Goal: Task Accomplishment & Management: Use online tool/utility

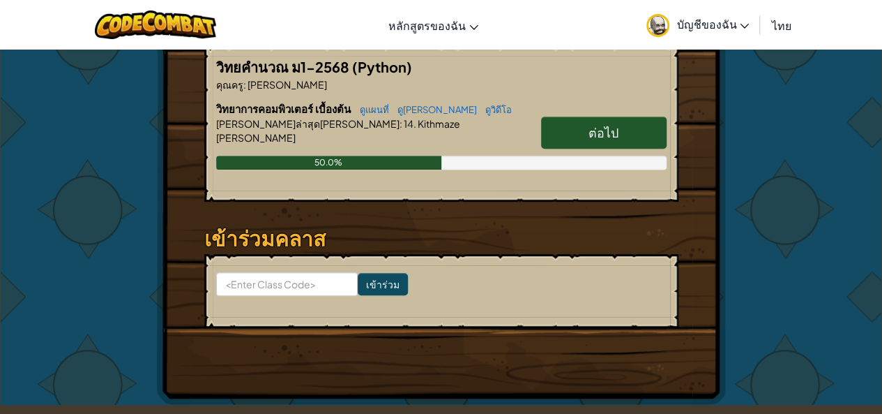
scroll to position [209, 0]
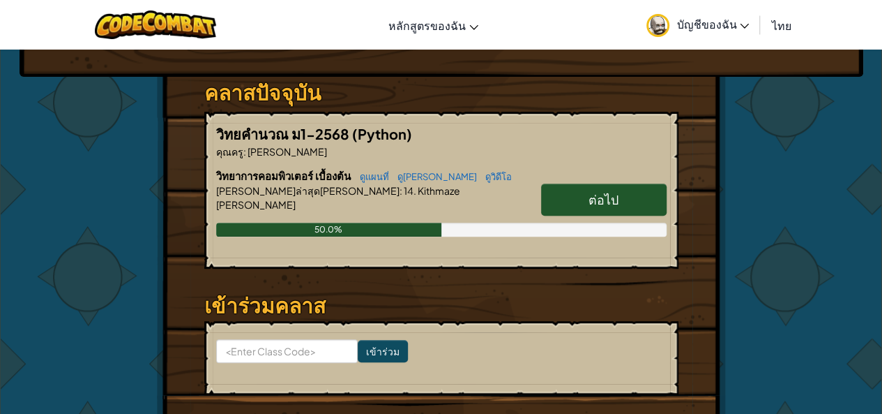
click at [611, 203] on span "ต่อไป" at bounding box center [604, 199] width 30 height 16
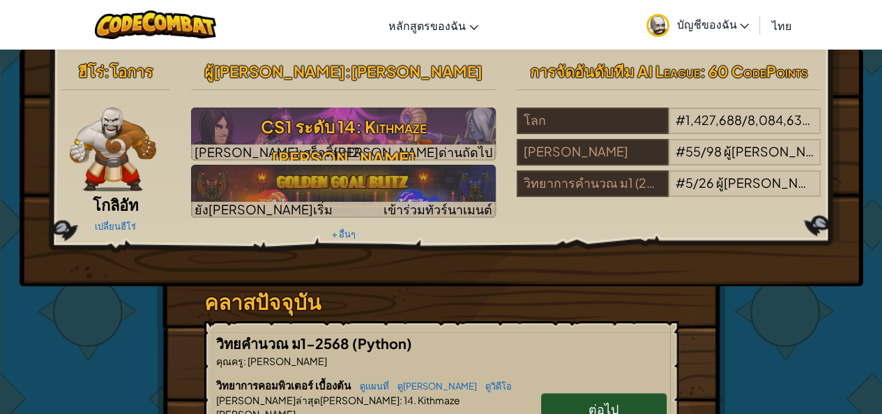
select select "th"
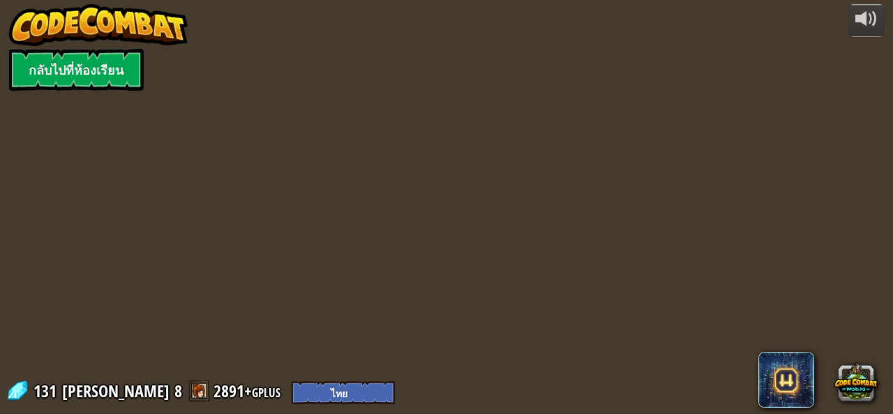
select select "th"
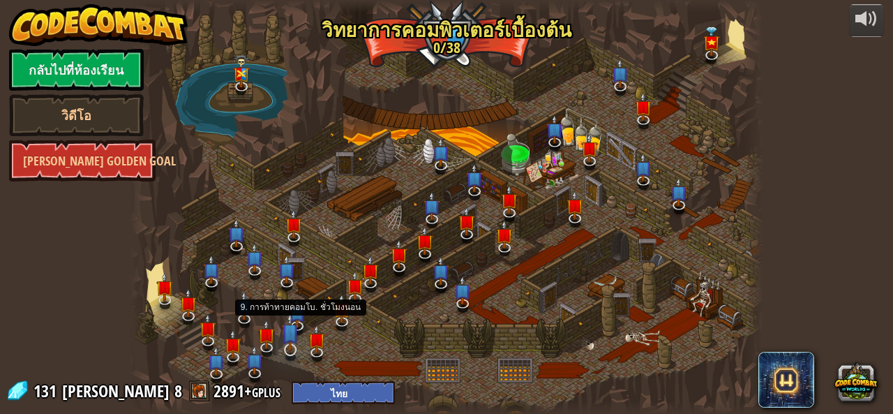
select select "th"
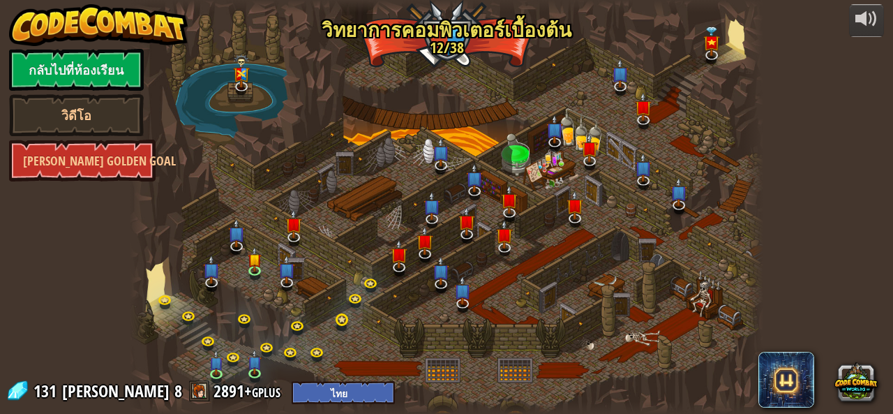
select select "th"
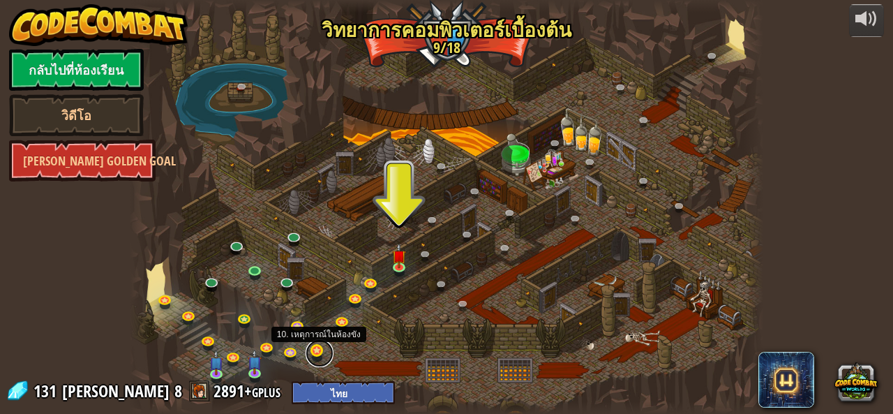
click at [317, 349] on link at bounding box center [320, 353] width 28 height 28
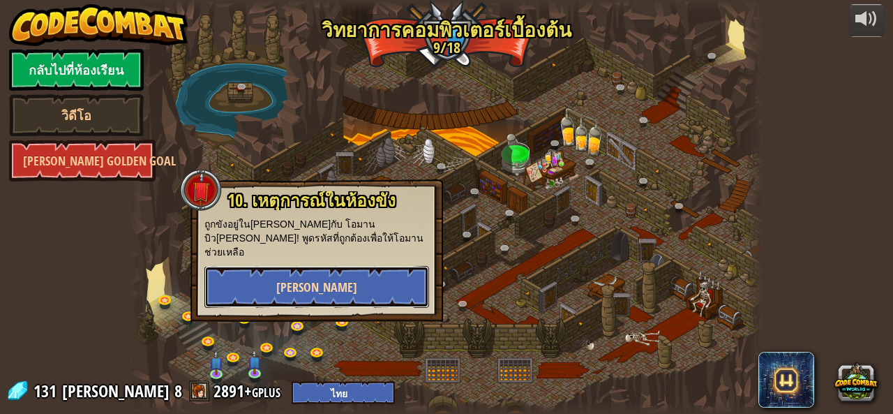
click at [332, 283] on button "[PERSON_NAME]" at bounding box center [316, 287] width 225 height 42
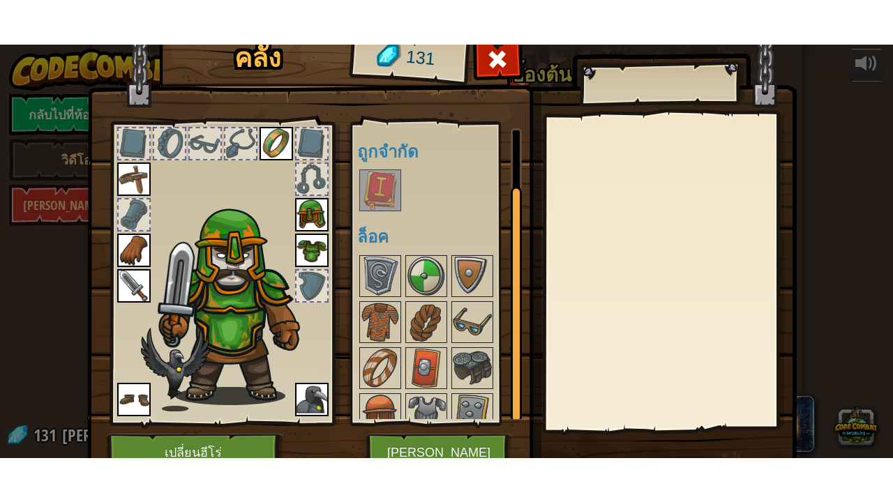
scroll to position [59, 0]
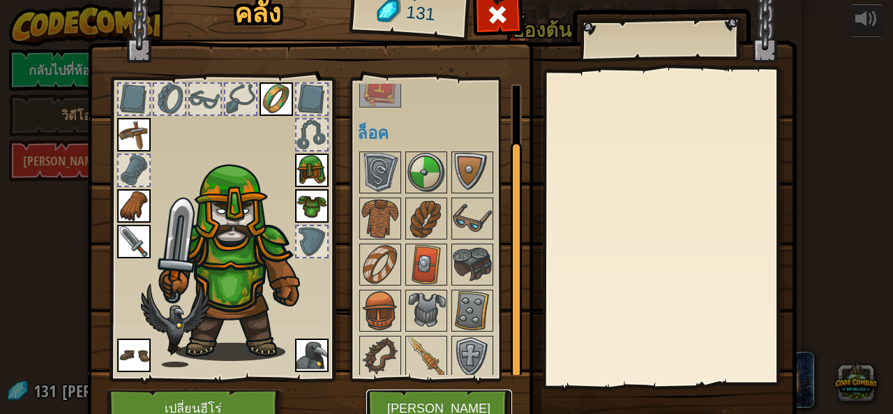
click at [434, 402] on button "[PERSON_NAME]" at bounding box center [439, 408] width 146 height 38
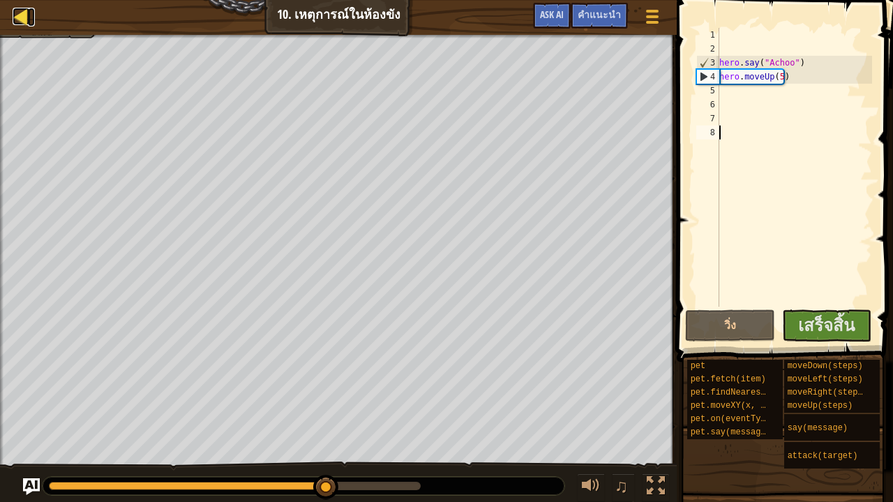
click at [13, 9] on div at bounding box center [21, 16] width 17 height 17
select select "th"
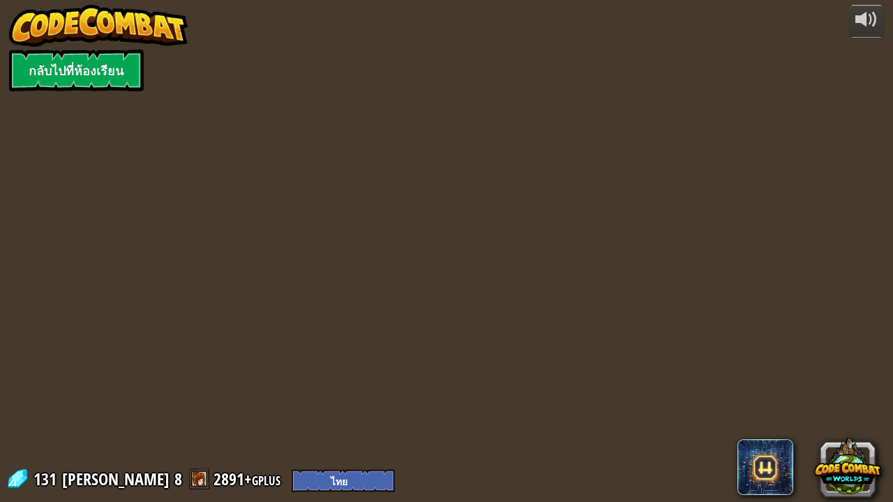
select select "th"
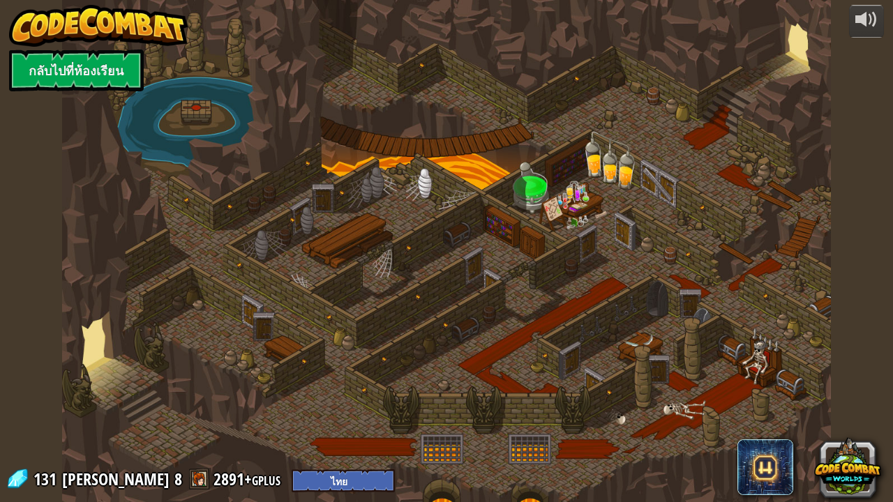
select select "th"
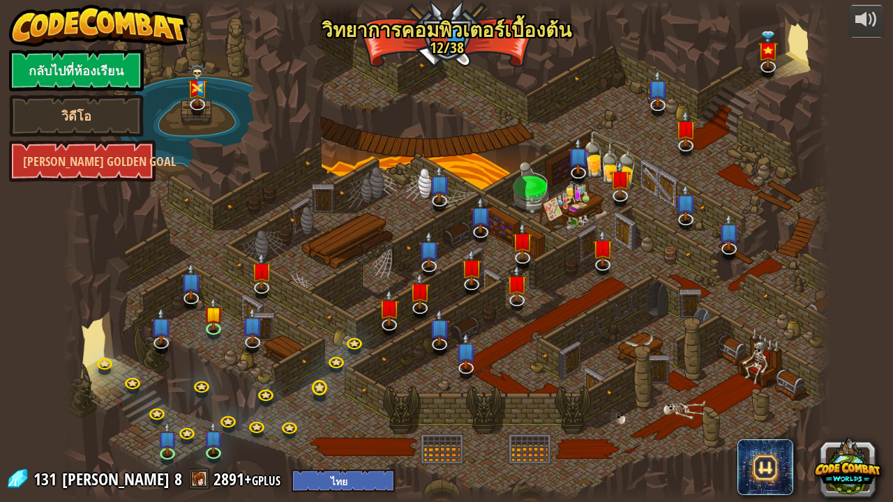
select select "th"
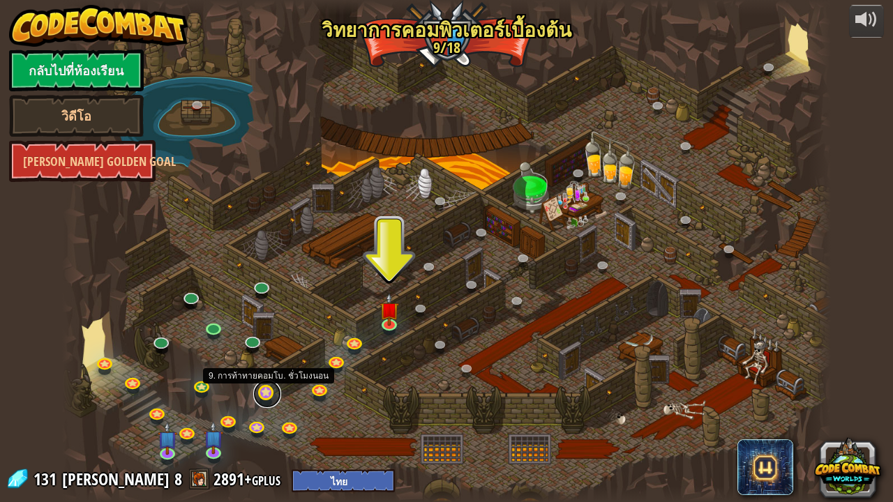
click at [266, 392] on link at bounding box center [267, 394] width 28 height 28
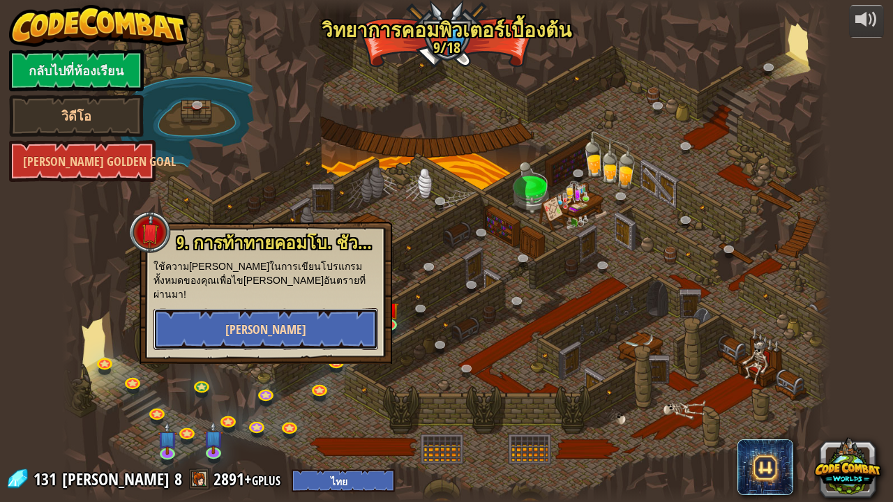
click at [269, 321] on span "[PERSON_NAME]" at bounding box center [265, 329] width 81 height 17
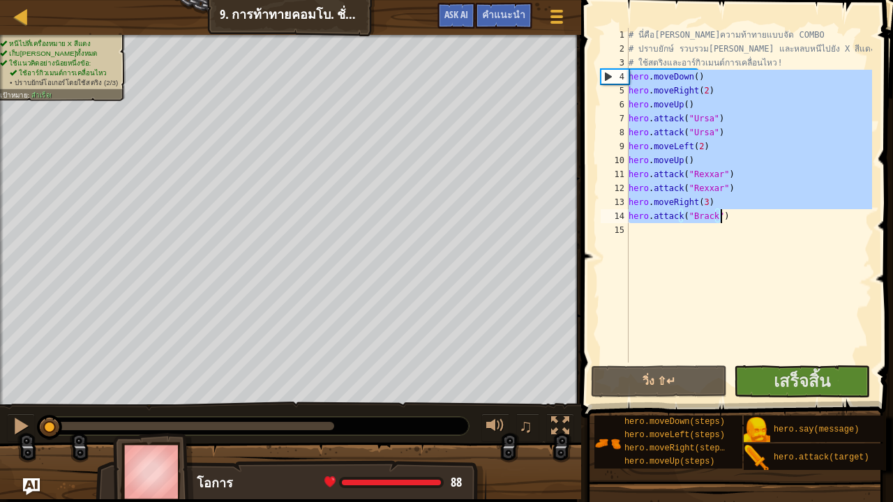
drag, startPoint x: 631, startPoint y: 77, endPoint x: 719, endPoint y: 217, distance: 164.9
click at [719, 217] on div "# นี่คือ[PERSON_NAME]ความท้าทายแบบจัด COMBO # ปราบยักษ์ รวบรวม[PERSON_NAME] และ…" at bounding box center [749, 209] width 246 height 363
type textarea "C"
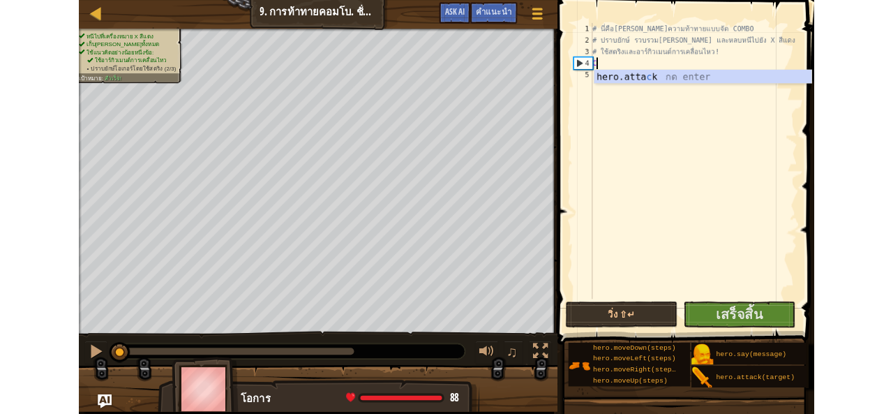
scroll to position [6, 0]
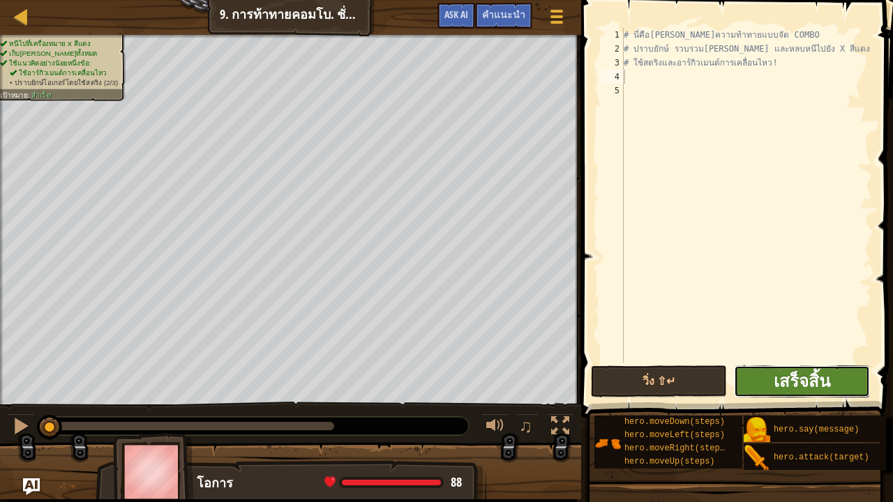
click at [795, 389] on span "เสร็จสิ้น" at bounding box center [802, 381] width 57 height 22
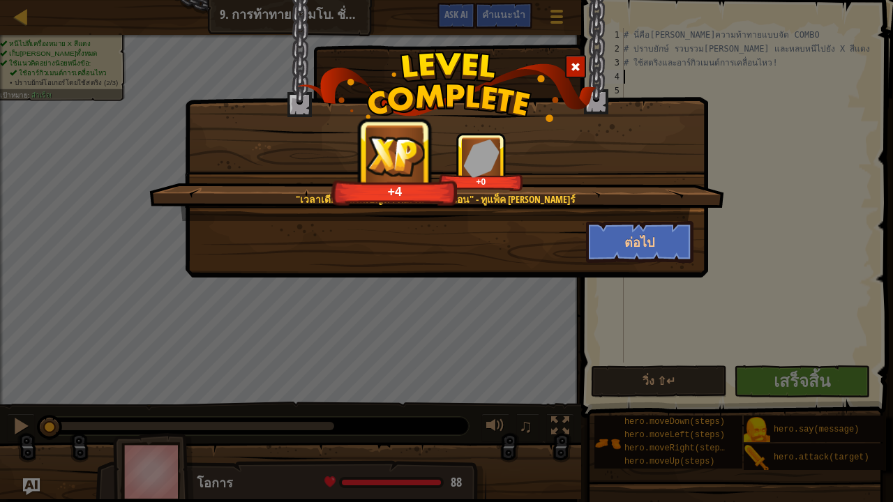
click at [577, 62] on span at bounding box center [576, 67] width 10 height 10
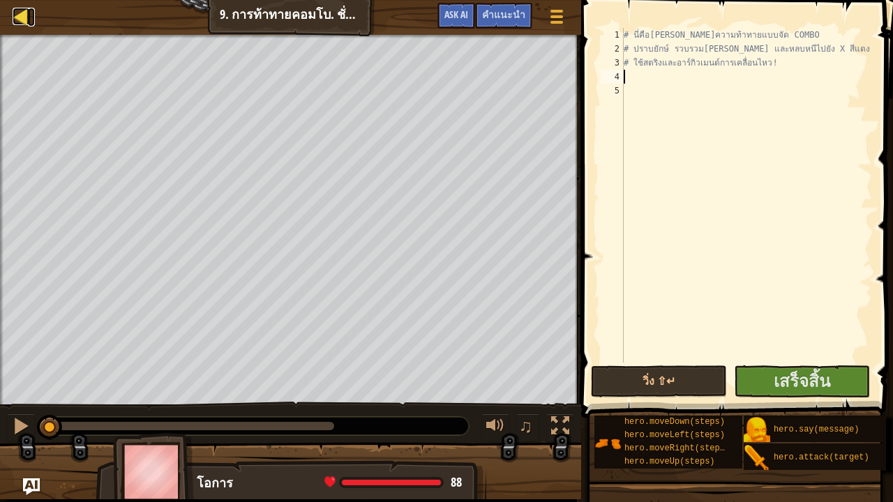
click at [18, 17] on div at bounding box center [21, 16] width 17 height 17
select select "th"
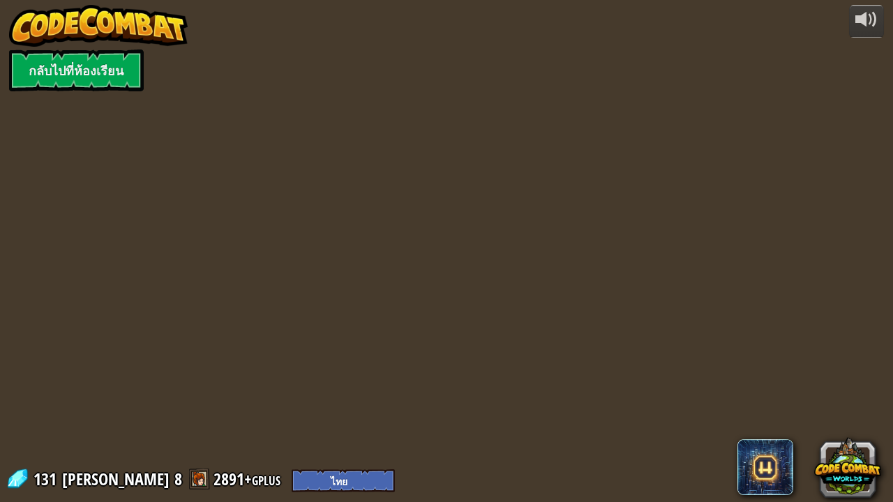
select select "th"
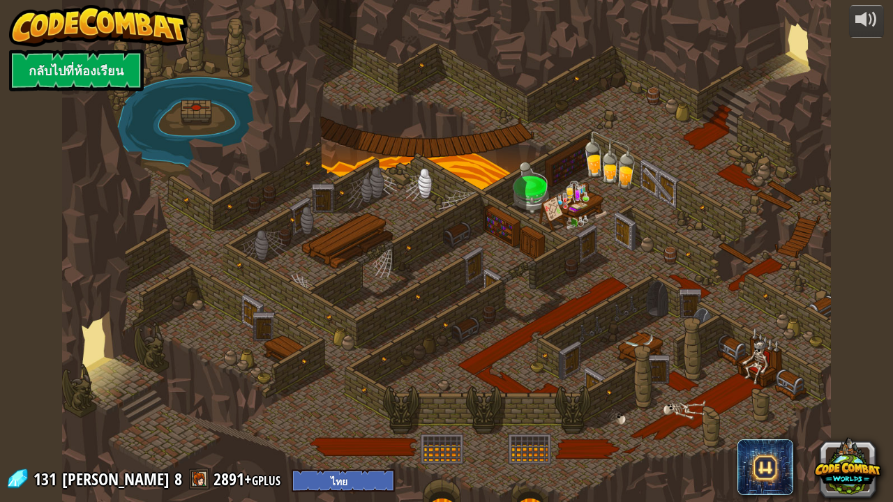
select select "th"
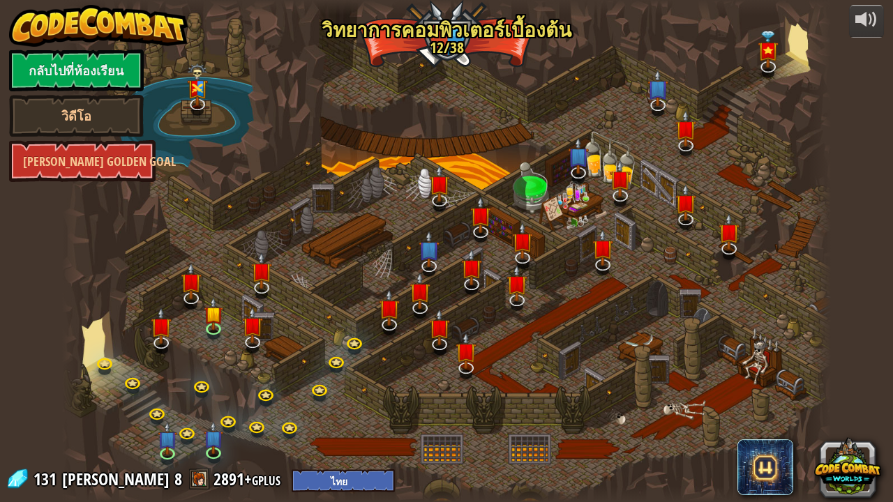
select select "th"
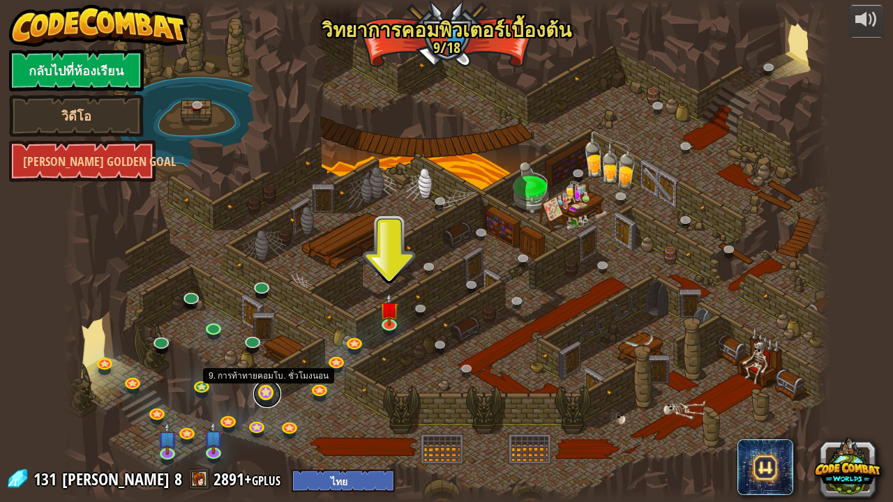
click at [271, 393] on link at bounding box center [267, 394] width 28 height 28
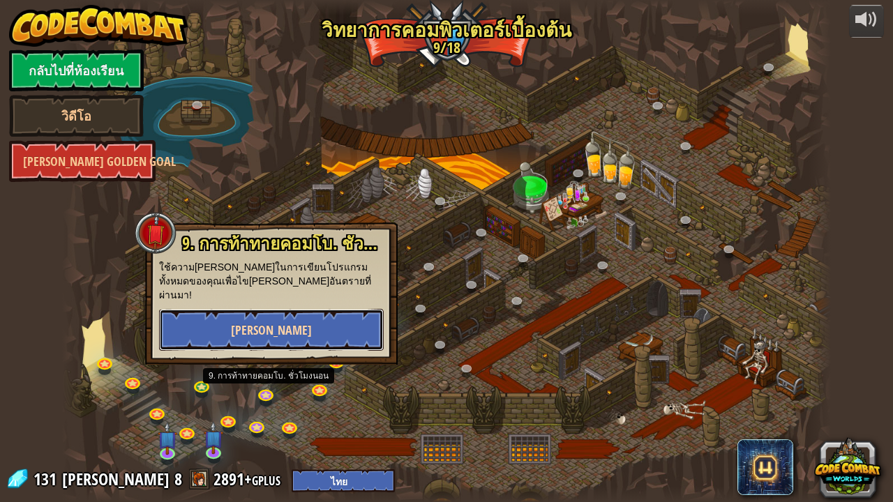
click at [297, 315] on button "[PERSON_NAME]" at bounding box center [271, 330] width 225 height 42
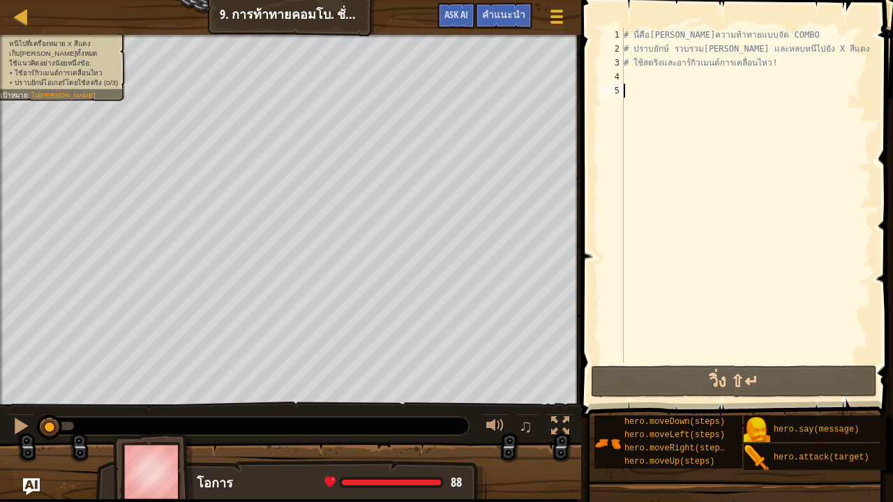
click at [632, 82] on div "# นี่คือ[PERSON_NAME]ความท้าทายแบบจัด COMBO # ปราบยักษ์ รวบรวม[PERSON_NAME] และ…" at bounding box center [746, 209] width 251 height 363
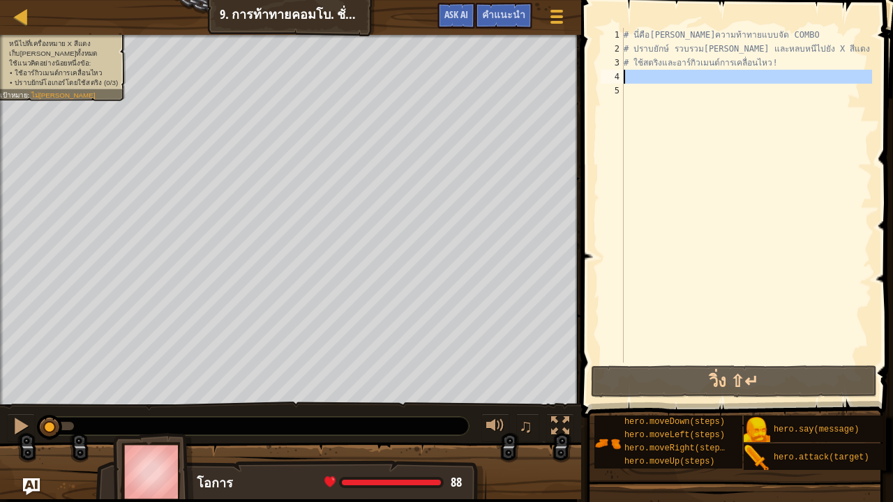
click at [632, 82] on div "# นี่คือ[PERSON_NAME]ความท้าทายแบบจัด COMBO # ปราบยักษ์ รวบรวม[PERSON_NAME] และ…" at bounding box center [746, 209] width 251 height 363
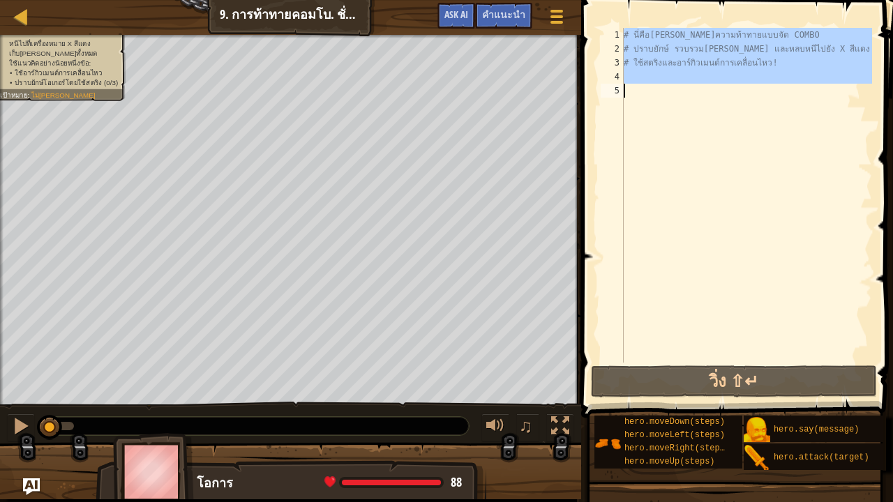
click at [632, 82] on div "# นี่คือ[PERSON_NAME]ความท้าทายแบบจัด COMBO # ปราบยักษ์ รวบรวม[PERSON_NAME] และ…" at bounding box center [746, 209] width 251 height 363
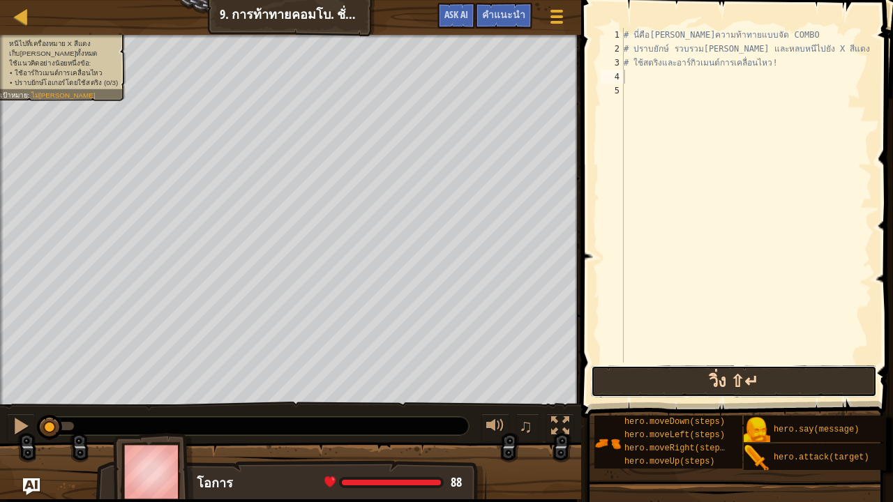
click at [716, 376] on button "วิ่ง ⇧↵" at bounding box center [734, 382] width 286 height 32
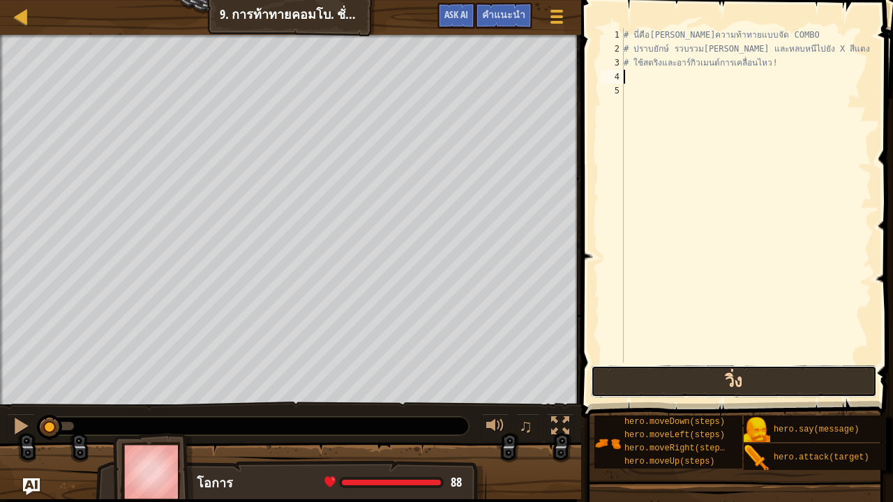
click at [716, 376] on button "วิ่ง" at bounding box center [734, 382] width 286 height 32
click at [716, 376] on button "วิ่ง ⇧↵" at bounding box center [734, 382] width 286 height 32
click at [716, 376] on button "วิ่ง" at bounding box center [734, 382] width 286 height 32
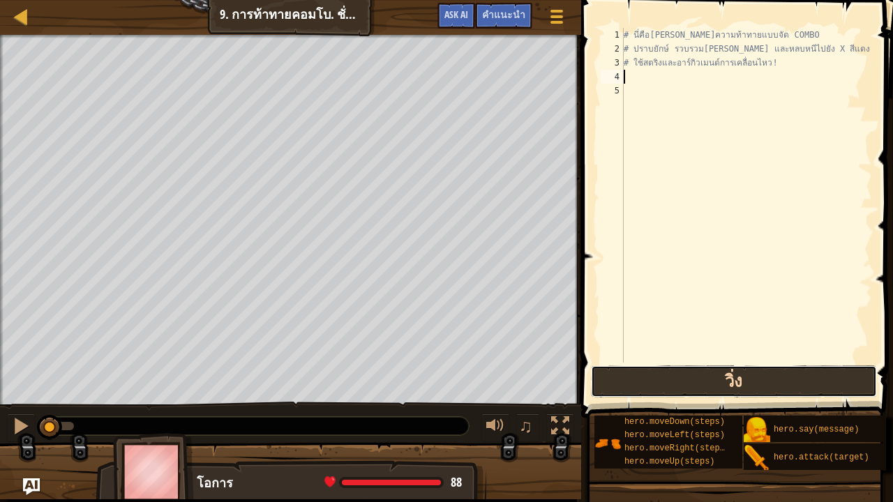
click at [716, 376] on button "วิ่ง" at bounding box center [734, 382] width 286 height 32
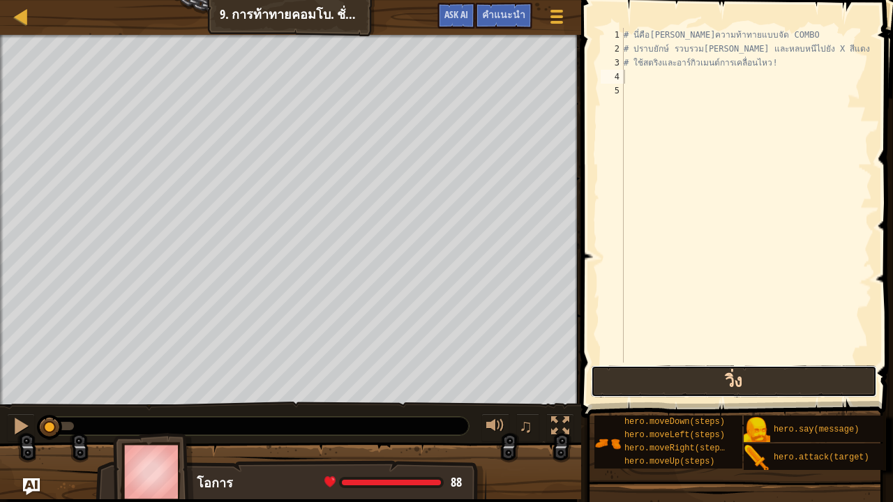
click at [716, 376] on button "วิ่ง" at bounding box center [734, 382] width 286 height 32
click at [716, 376] on button "วิ่ง ⇧↵" at bounding box center [734, 382] width 286 height 32
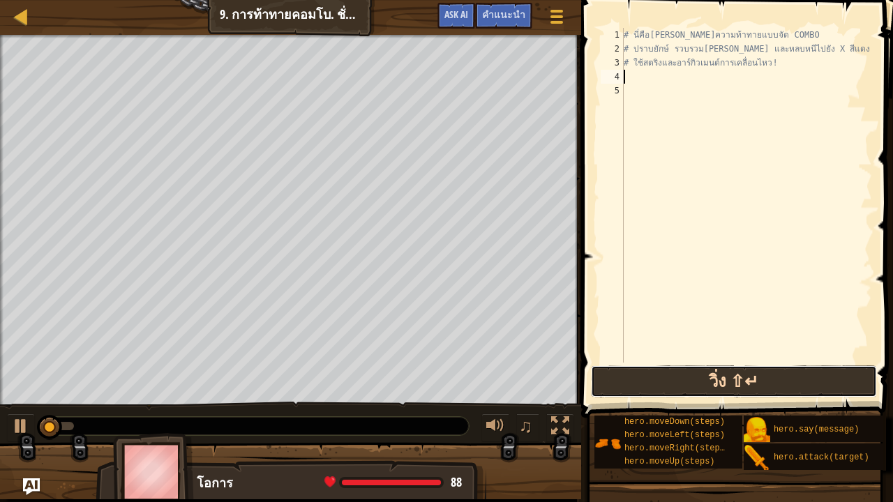
click at [716, 376] on button "วิ่ง ⇧↵" at bounding box center [734, 382] width 286 height 32
click at [716, 376] on button "วิ่ง" at bounding box center [734, 382] width 286 height 32
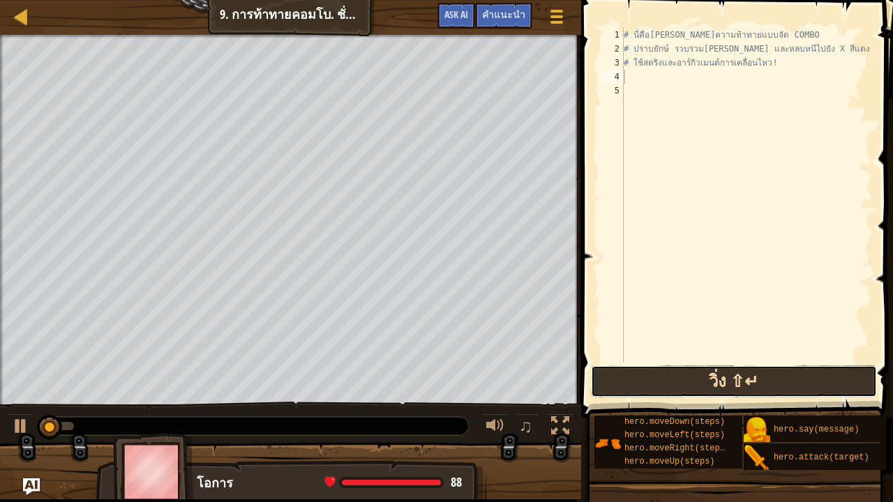
click at [716, 376] on button "วิ่ง ⇧↵" at bounding box center [734, 382] width 286 height 32
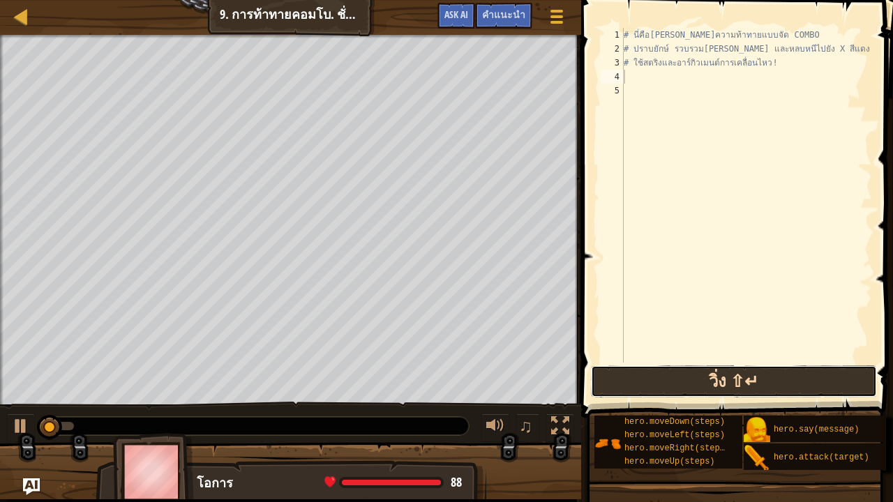
click at [716, 376] on button "วิ่ง ⇧↵" at bounding box center [734, 382] width 286 height 32
click at [716, 376] on button "วิ่ง" at bounding box center [734, 382] width 286 height 32
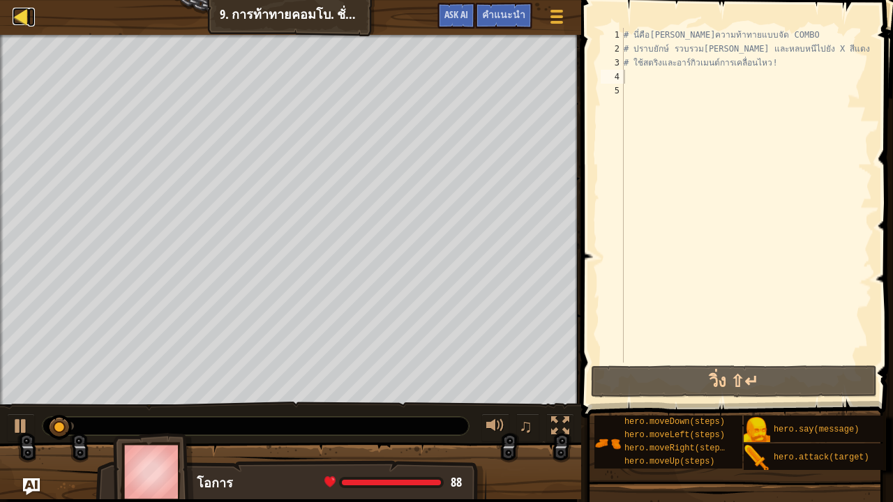
click at [19, 22] on div at bounding box center [21, 16] width 17 height 17
select select "th"
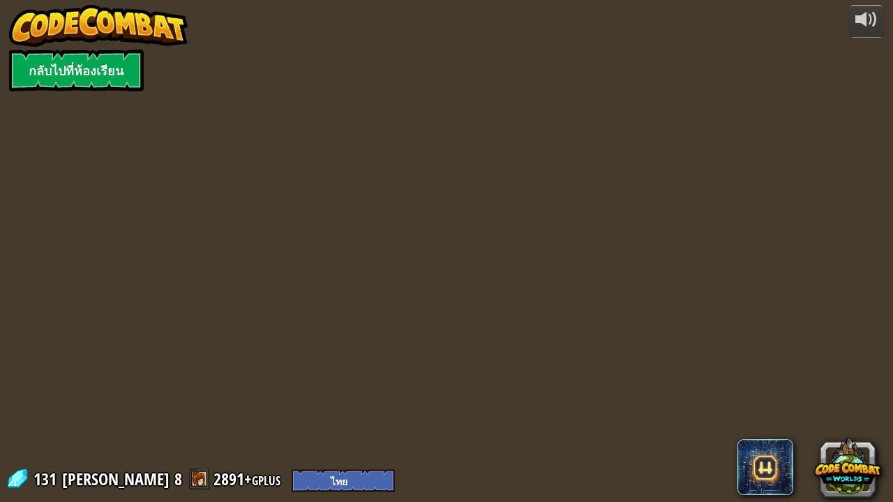
select select "th"
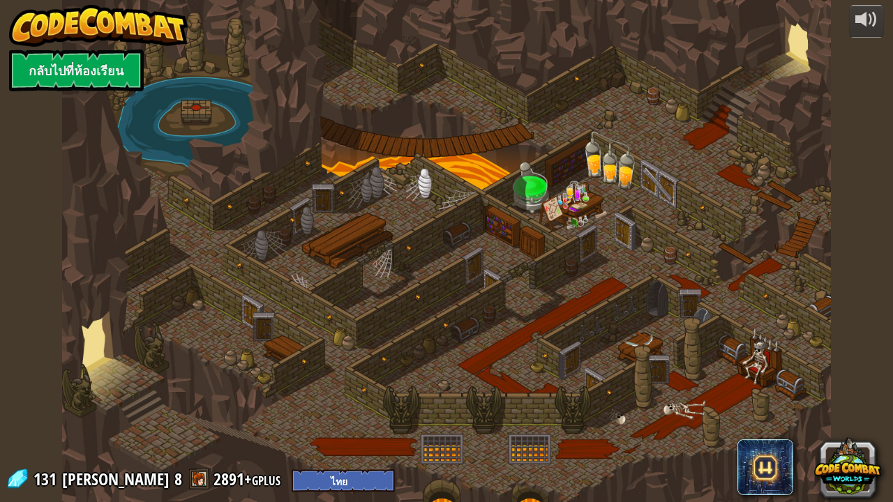
select select "th"
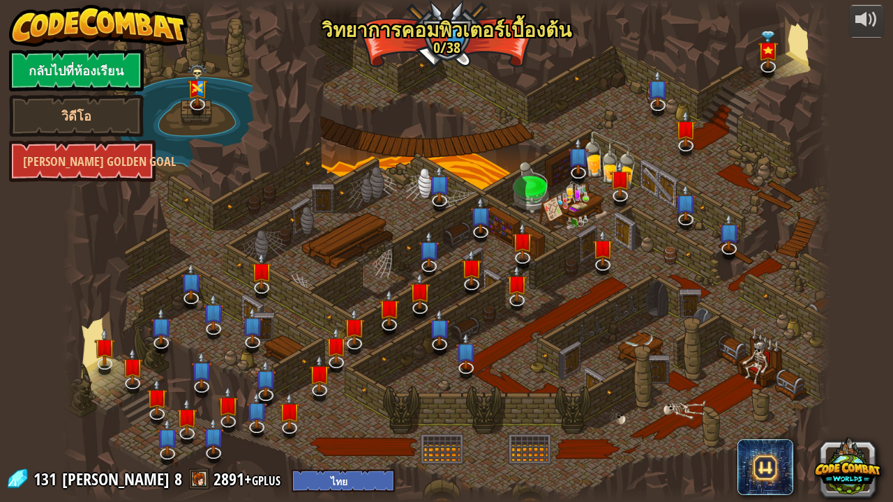
select select "th"
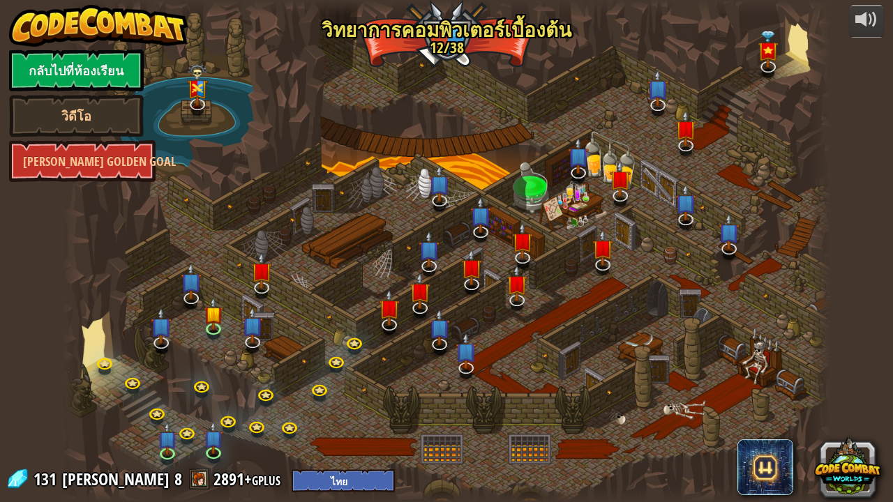
select select "th"
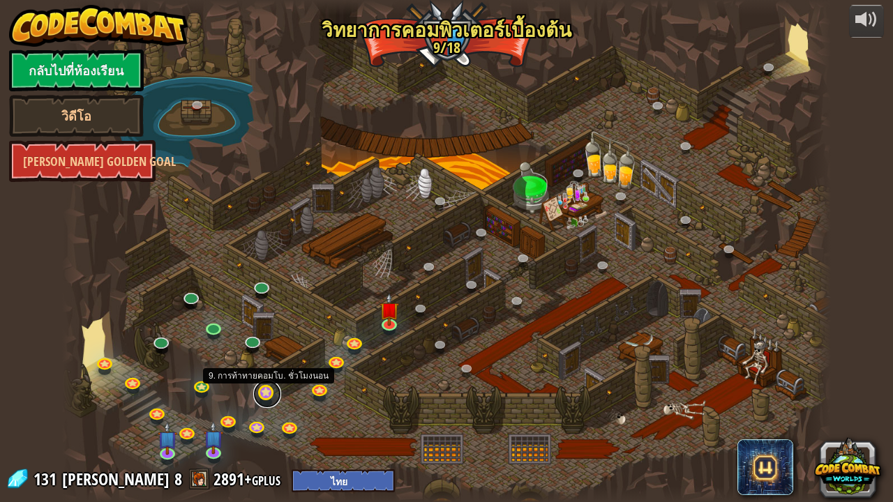
click at [264, 389] on link at bounding box center [267, 394] width 28 height 28
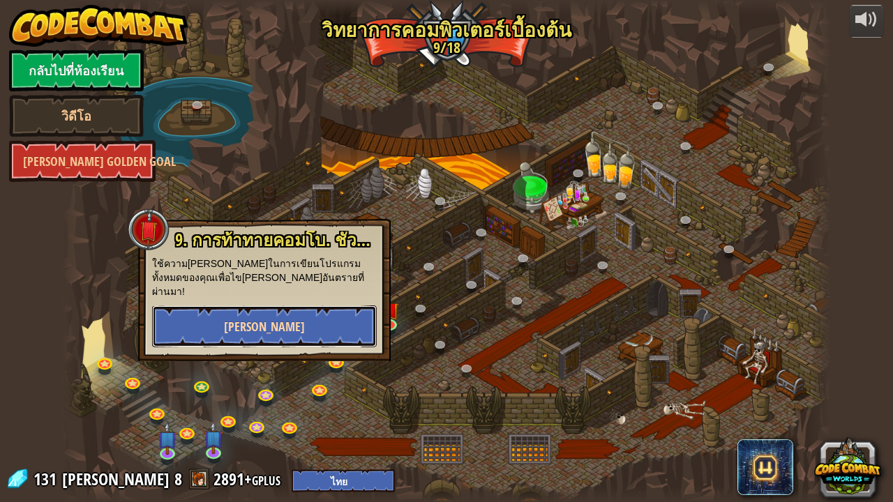
click at [277, 306] on button "[PERSON_NAME]" at bounding box center [264, 327] width 225 height 42
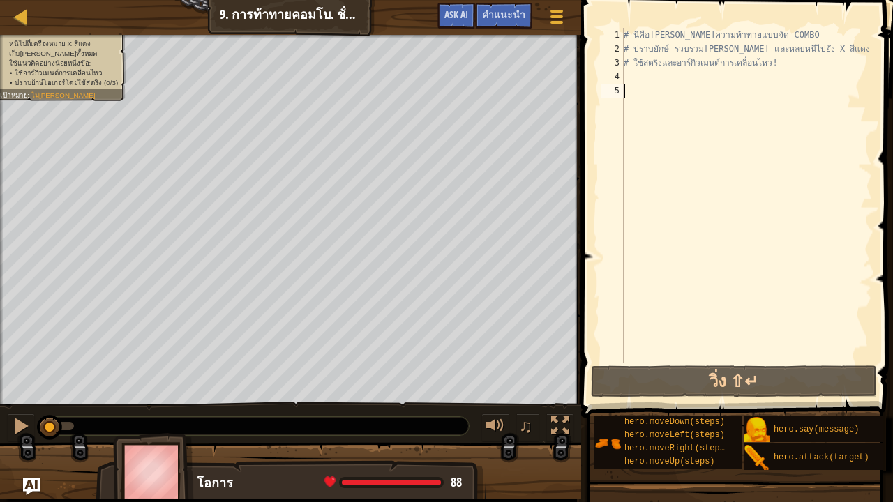
click at [631, 78] on div "# นี่คือ[PERSON_NAME]ความท้าทายแบบจัด COMBO # ปราบยักษ์ รวบรวม[PERSON_NAME] และ…" at bounding box center [746, 209] width 251 height 363
click at [21, 17] on div at bounding box center [21, 16] width 17 height 17
select select "th"
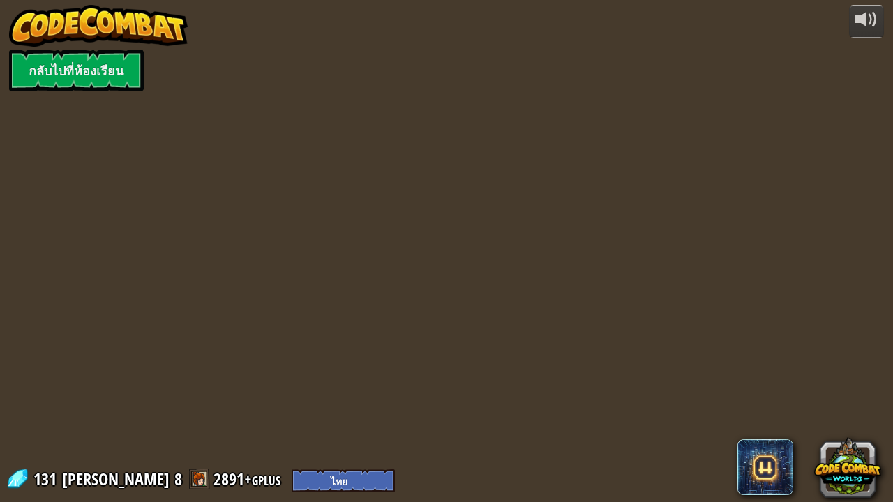
select select "th"
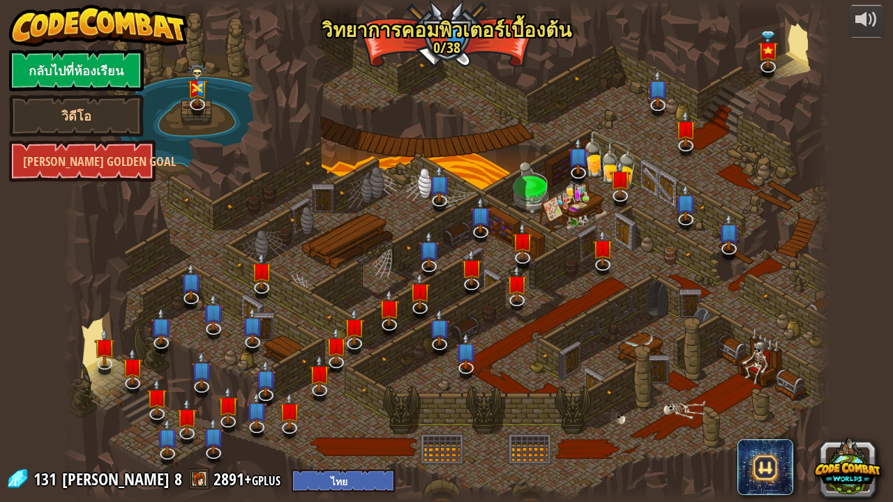
select select "th"
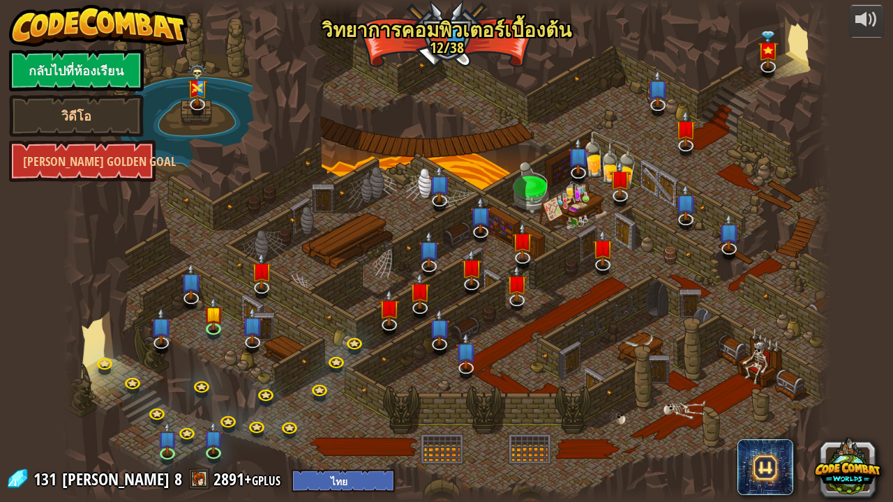
select select "th"
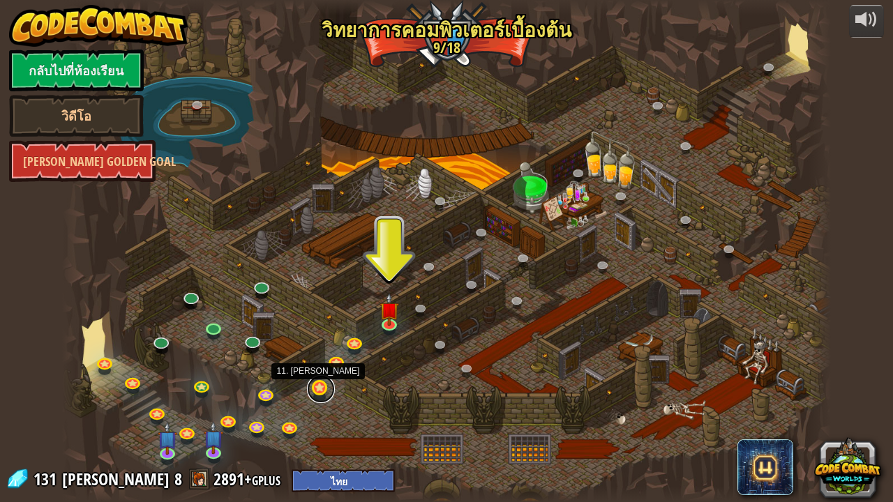
click at [316, 393] on link at bounding box center [321, 389] width 28 height 28
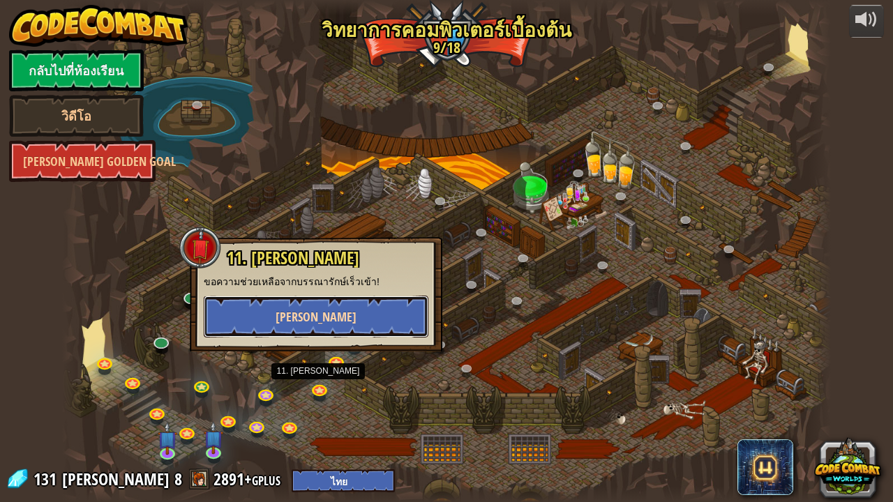
click at [335, 324] on button "[PERSON_NAME]" at bounding box center [316, 317] width 225 height 42
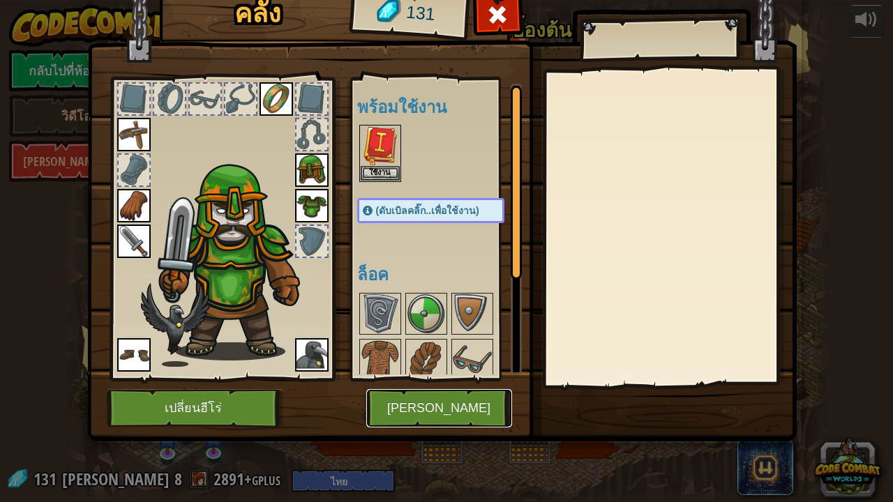
click at [414, 409] on button "[PERSON_NAME]" at bounding box center [439, 408] width 146 height 38
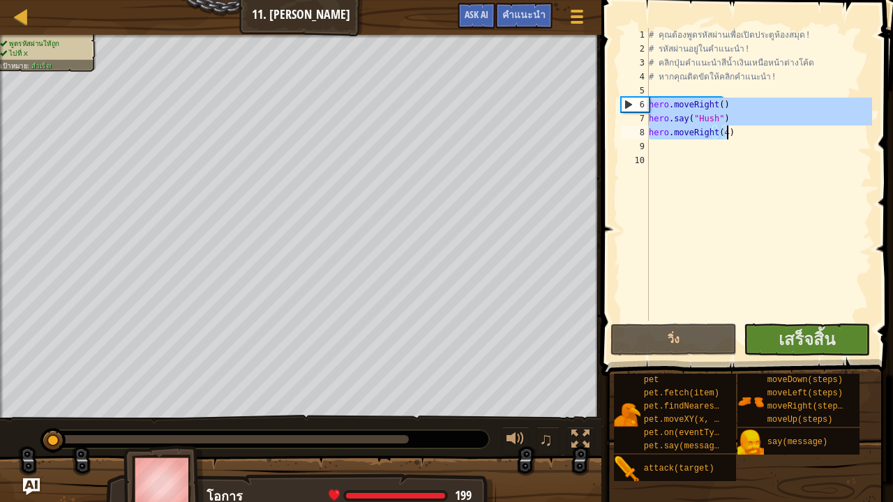
drag, startPoint x: 649, startPoint y: 104, endPoint x: 742, endPoint y: 135, distance: 97.1
click at [742, 135] on div "# คุณต้องพูดรหัสผ่านเพื่อเปิดประตูห้องสมุด! # รหัสผ่านอยู่ในคำแนะนำ! # คลิกปุ่ม…" at bounding box center [759, 188] width 226 height 321
type textarea "hero.say("Hush") hero.moveRight(4)"
click at [14, 18] on div at bounding box center [21, 16] width 17 height 17
select select "th"
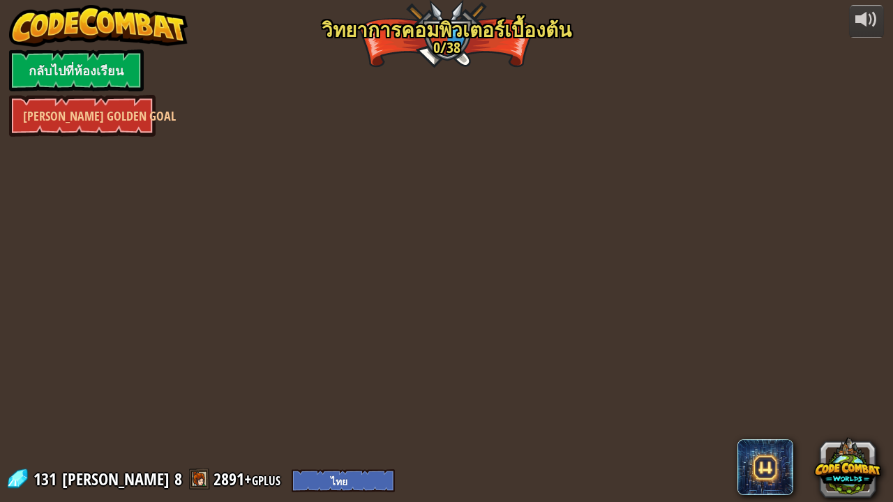
select select "th"
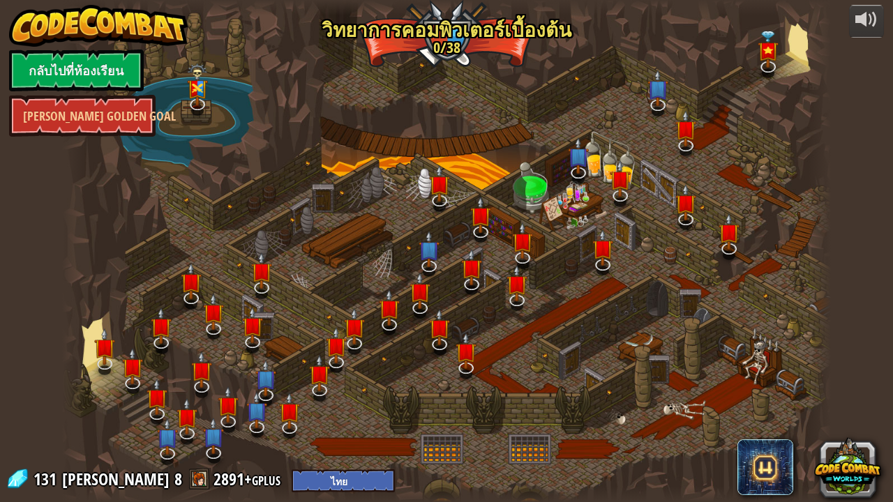
select select "th"
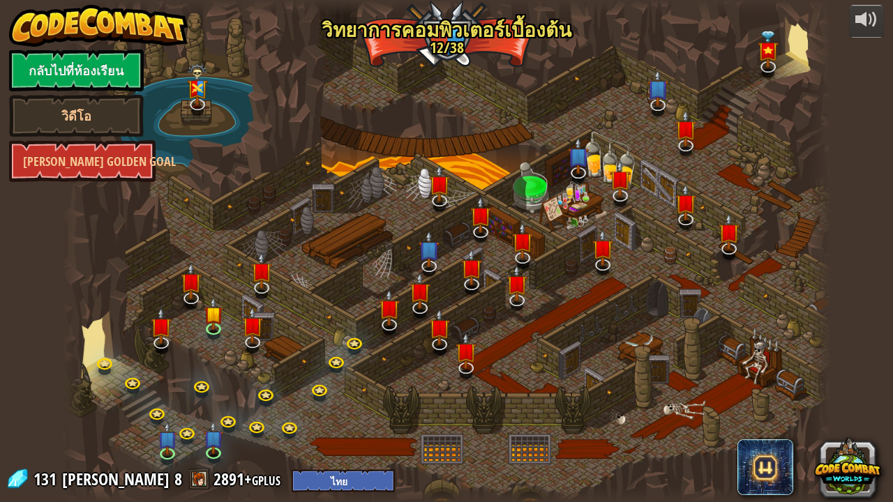
select select "th"
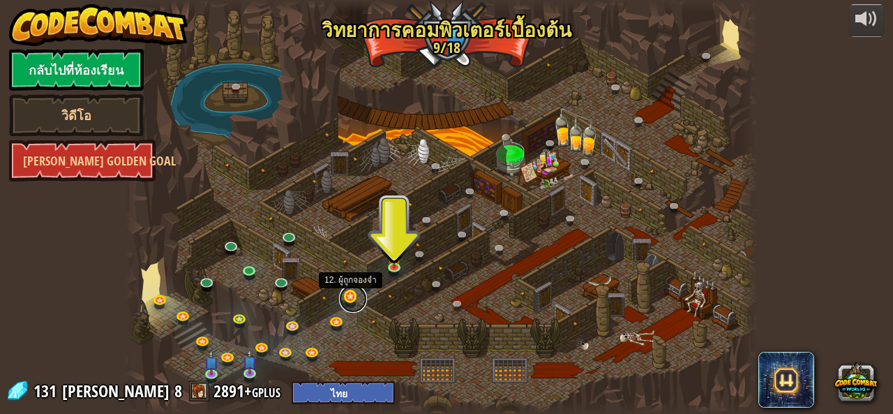
click at [358, 302] on link at bounding box center [353, 299] width 28 height 28
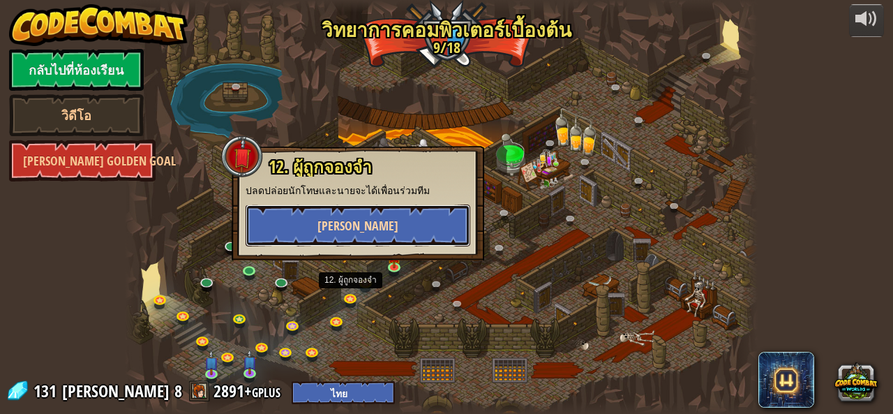
click at [370, 216] on button "[PERSON_NAME]" at bounding box center [358, 225] width 225 height 42
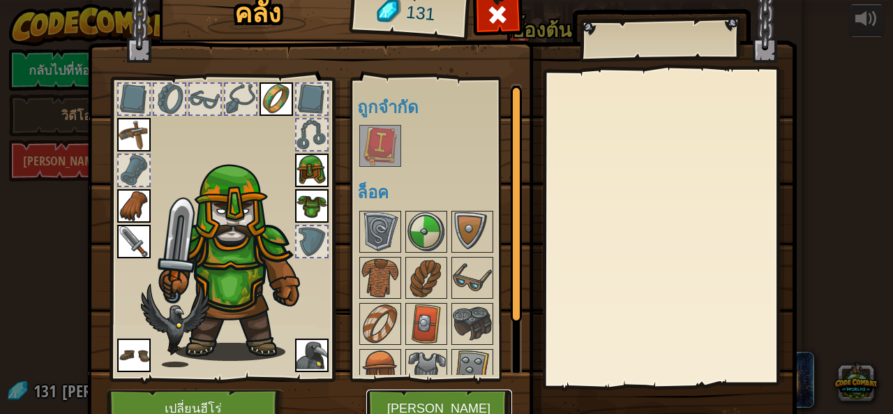
click at [431, 406] on button "[PERSON_NAME]" at bounding box center [439, 408] width 146 height 38
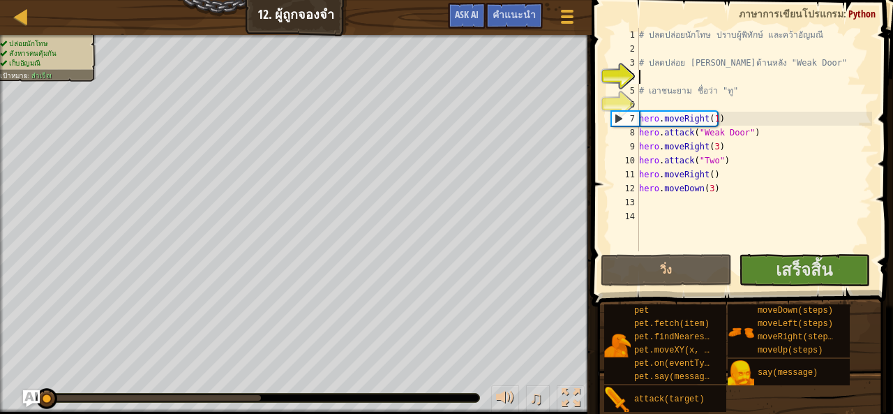
click at [806, 133] on div "# ปลดปล่อยนักโทษ ปราบผู้[PERSON_NAME] และคว้า[PERSON_NAME] # ปลดปล่อย Patrick จ…" at bounding box center [754, 153] width 236 height 251
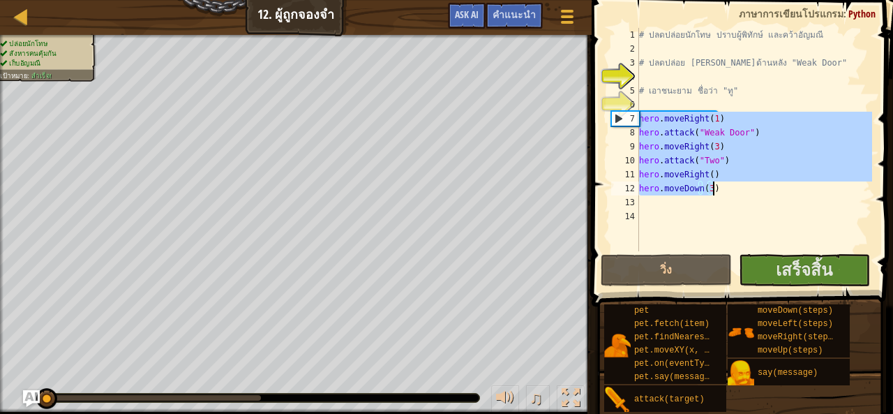
drag, startPoint x: 639, startPoint y: 122, endPoint x: 719, endPoint y: 188, distance: 103.5
click at [719, 188] on div "# ปลดปล่อยนักโทษ ปราบผู้[PERSON_NAME] และคว้า[PERSON_NAME] # ปลดปล่อย Patrick จ…" at bounding box center [754, 153] width 236 height 251
type textarea "hero.moveRight() hero.moveDown(3)"
select select "th"
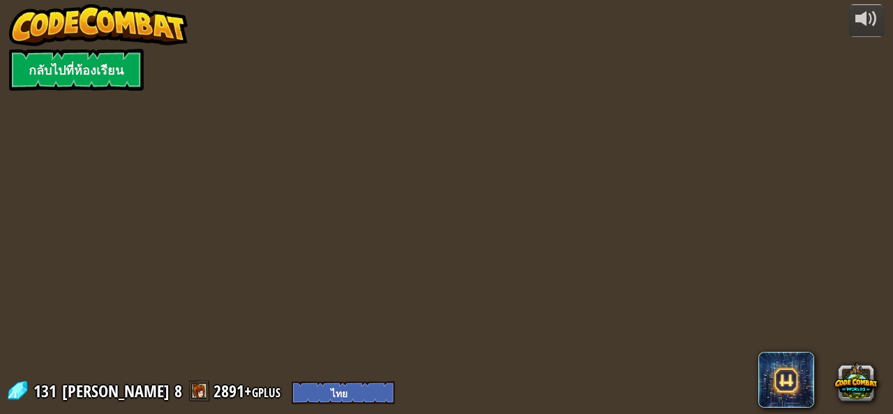
select select "th"
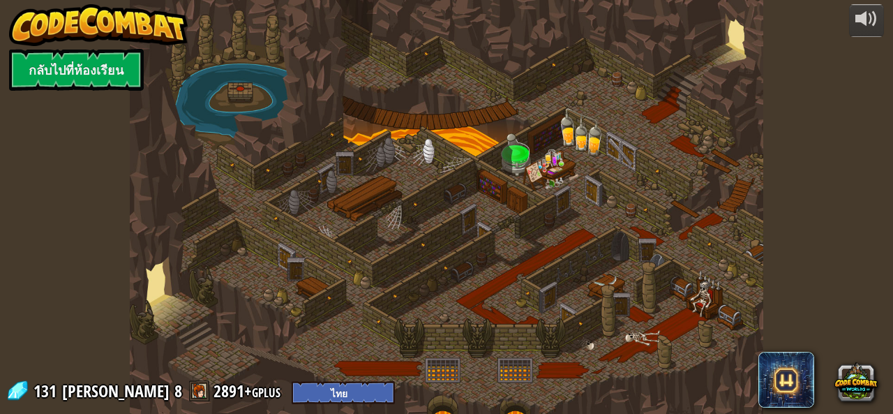
select select "th"
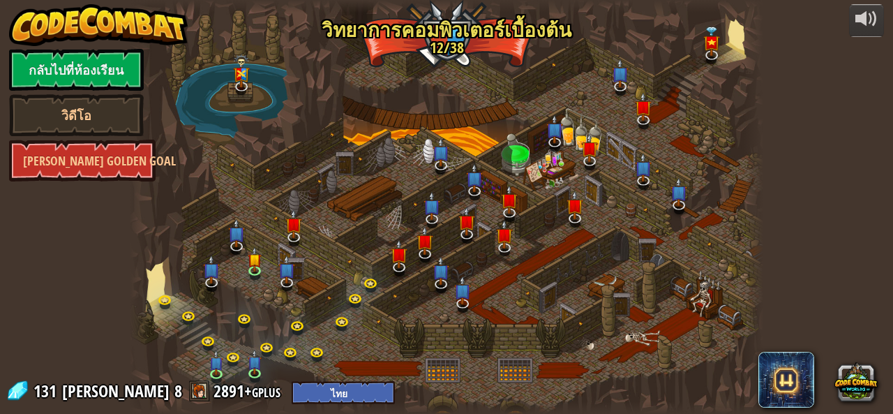
select select "th"
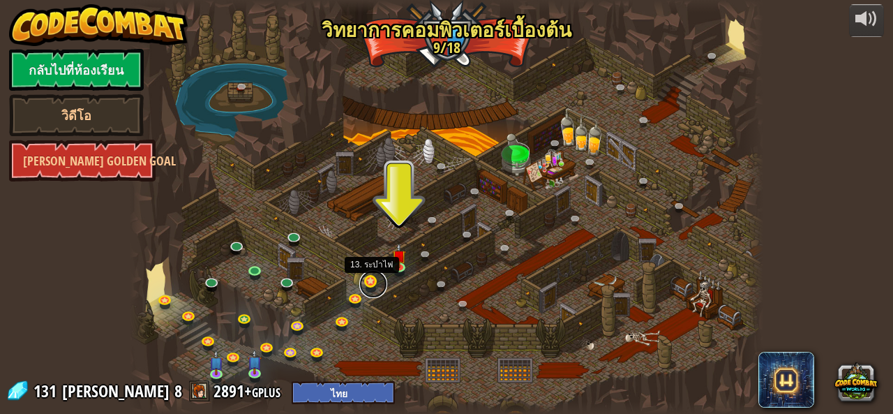
click at [375, 285] on link at bounding box center [373, 284] width 28 height 28
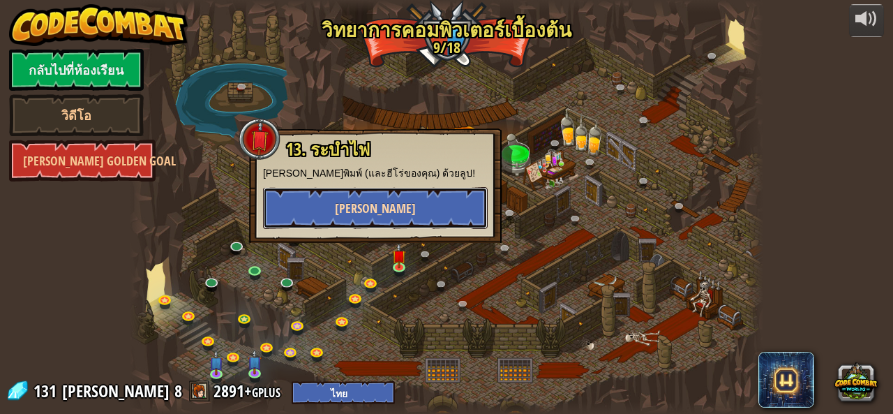
click at [384, 202] on span "[PERSON_NAME]" at bounding box center [375, 208] width 81 height 17
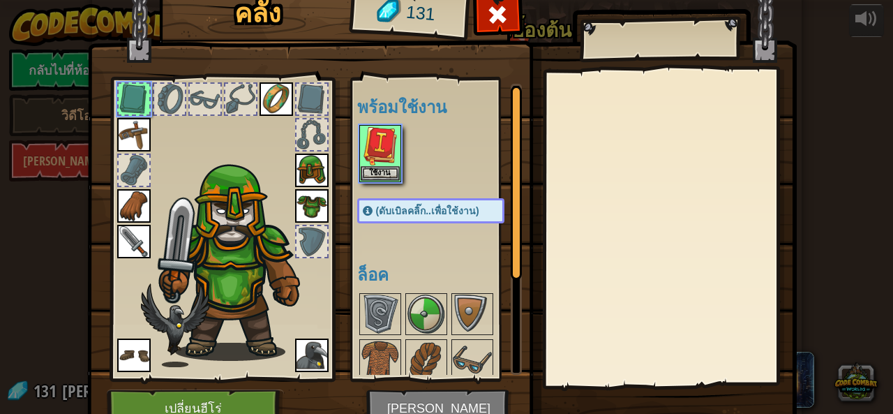
click at [397, 406] on img at bounding box center [441, 188] width 709 height 506
click at [388, 174] on button "ใช้งาน" at bounding box center [380, 172] width 39 height 15
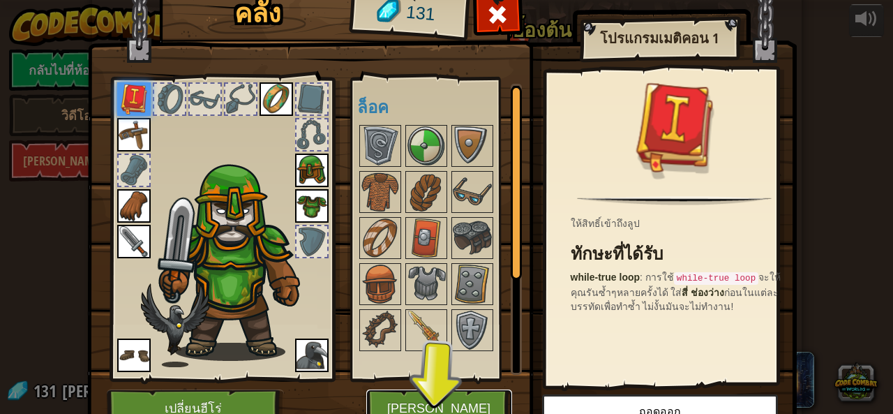
click at [430, 408] on button "[PERSON_NAME]" at bounding box center [439, 408] width 146 height 38
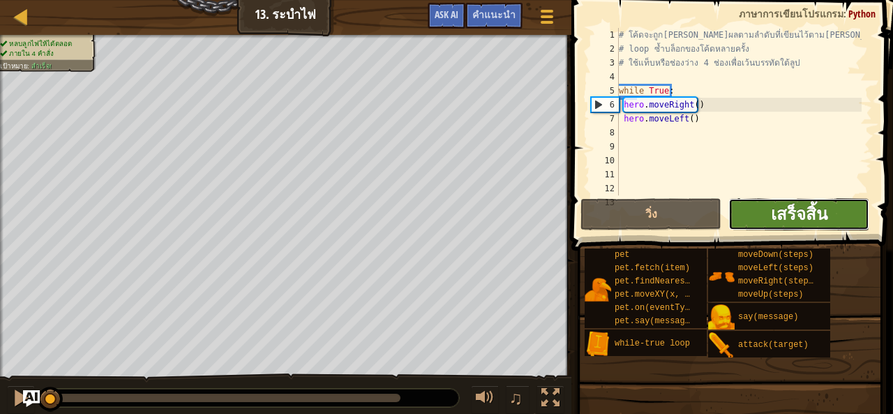
click at [788, 202] on span "เสร็จสิ้น" at bounding box center [799, 213] width 57 height 22
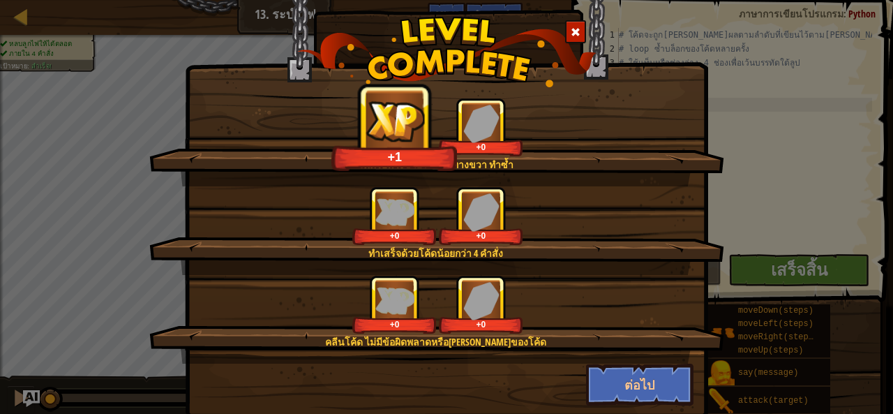
click at [557, 31] on img at bounding box center [446, 52] width 299 height 70
click at [573, 30] on span at bounding box center [576, 32] width 10 height 10
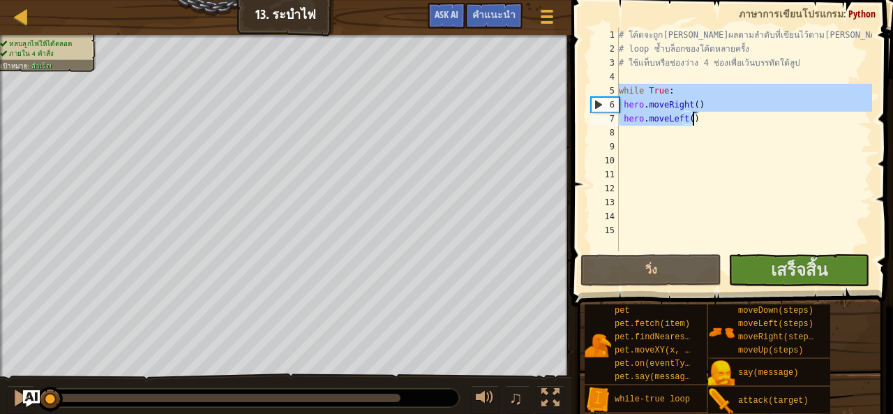
drag, startPoint x: 621, startPoint y: 89, endPoint x: 691, endPoint y: 118, distance: 75.7
click at [691, 118] on div "# โค้ดจะถูก[PERSON_NAME]ผลตามลำดับที่เขียนไว้ตาม[PERSON_NAME] # loop ซ้ำบล็อกขอ…" at bounding box center [744, 153] width 256 height 251
type textarea "hero.moveRight() hero.moveLeft()"
